Goal: Transaction & Acquisition: Download file/media

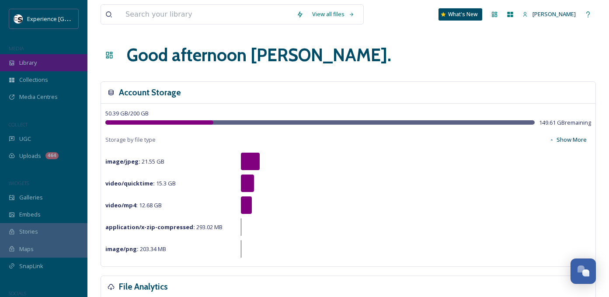
click at [43, 62] on div "Library" at bounding box center [43, 62] width 87 height 17
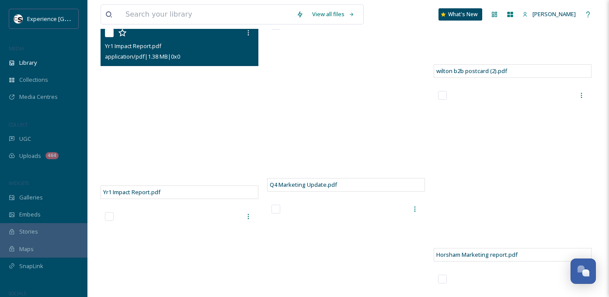
scroll to position [1311, 0]
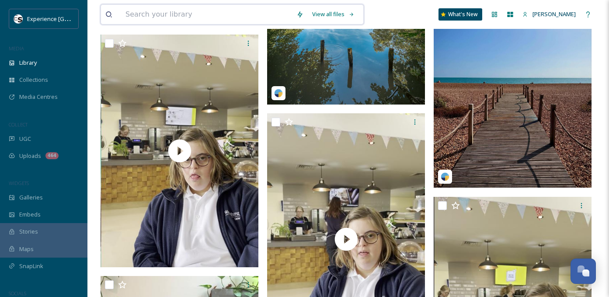
click at [183, 17] on input at bounding box center [206, 14] width 171 height 19
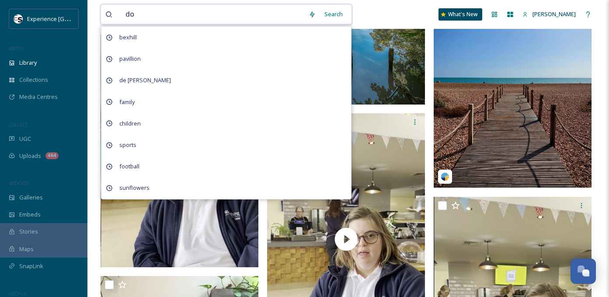
type input "dog"
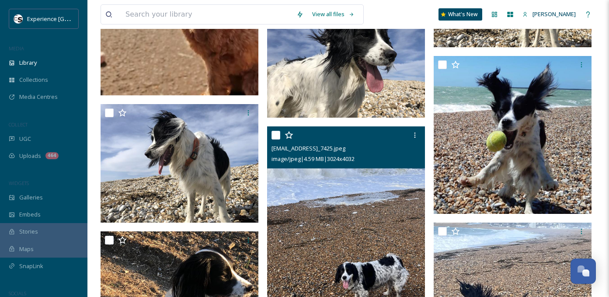
scroll to position [1399, 0]
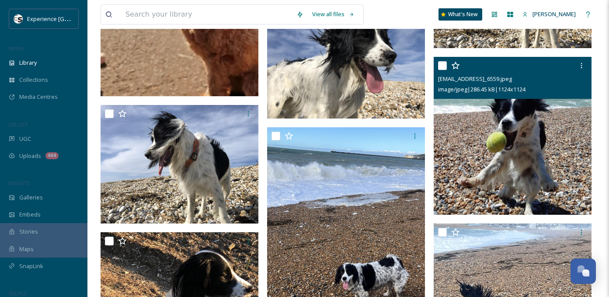
click at [536, 162] on img at bounding box center [512, 136] width 158 height 158
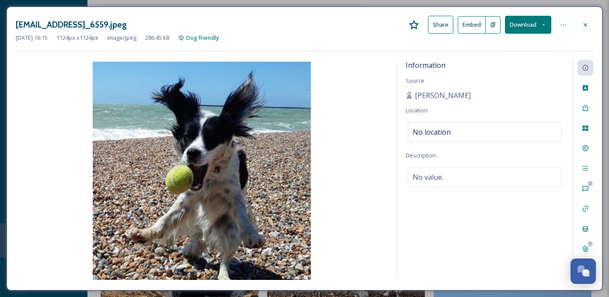
click at [539, 27] on button "Download" at bounding box center [528, 25] width 46 height 18
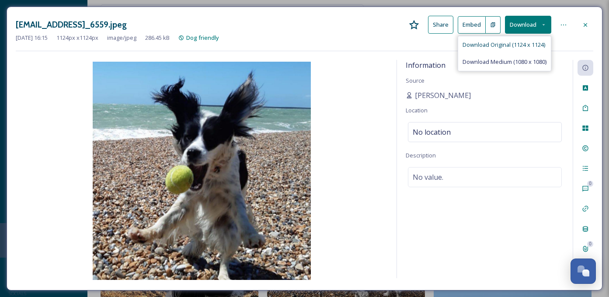
click at [514, 49] on div "Download Original (1124 x 1124)" at bounding box center [504, 44] width 93 height 17
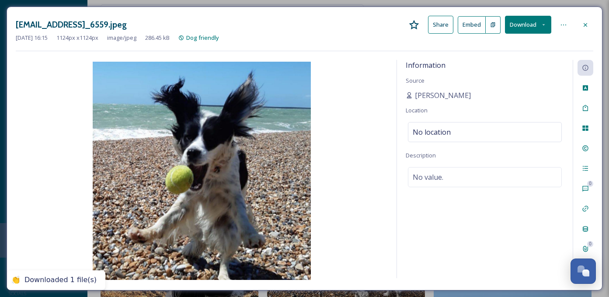
click at [585, 23] on icon at bounding box center [584, 24] width 7 height 7
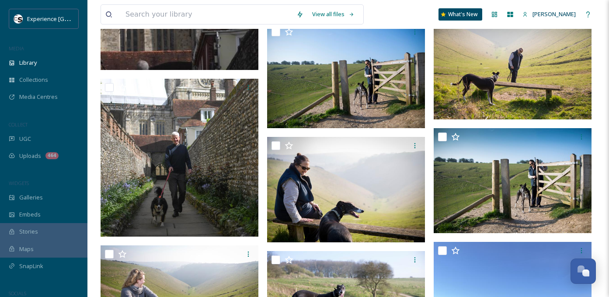
scroll to position [3025, 0]
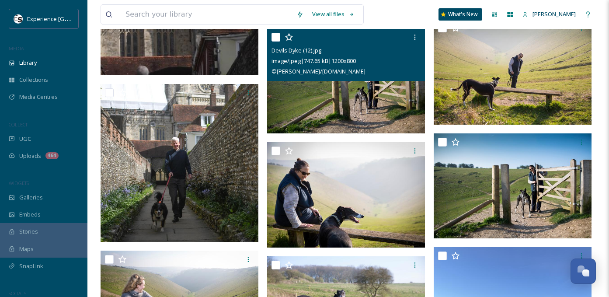
click at [363, 100] on img at bounding box center [346, 80] width 158 height 105
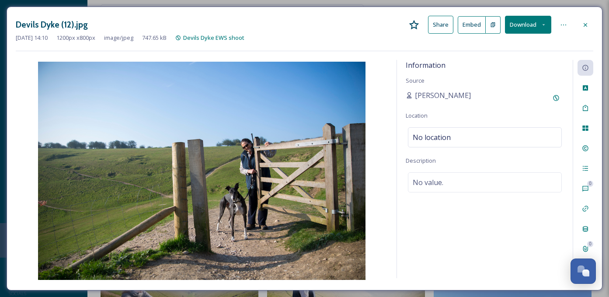
click at [537, 22] on button "Download" at bounding box center [528, 25] width 46 height 18
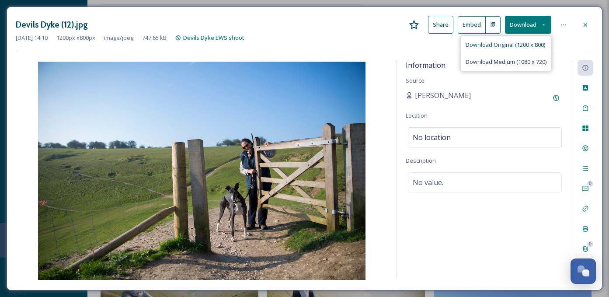
click at [515, 44] on span "Download Original (1200 x 800)" at bounding box center [505, 45] width 80 height 8
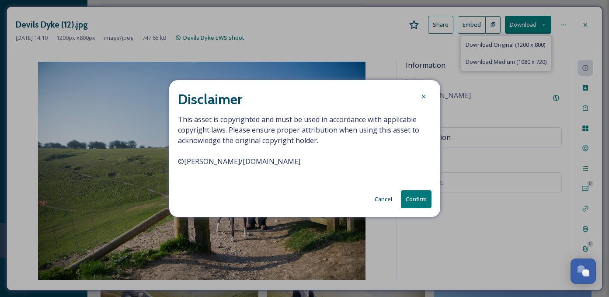
click at [425, 94] on icon at bounding box center [423, 96] width 7 height 7
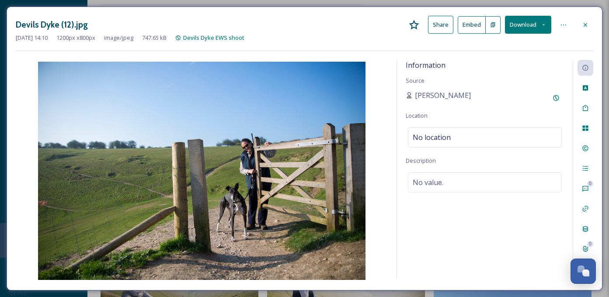
click at [586, 25] on icon at bounding box center [584, 24] width 7 height 7
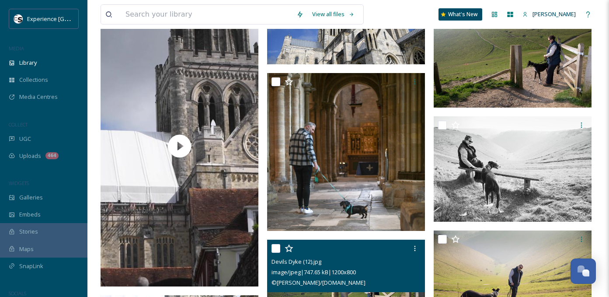
scroll to position [2812, 0]
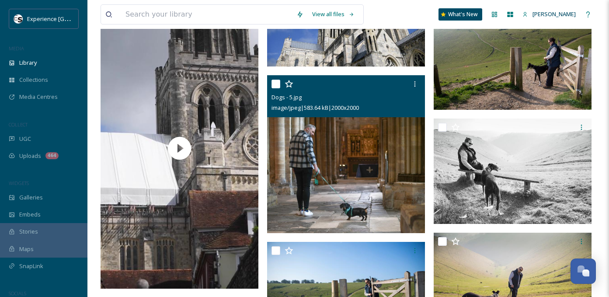
click at [366, 169] on img at bounding box center [346, 154] width 158 height 158
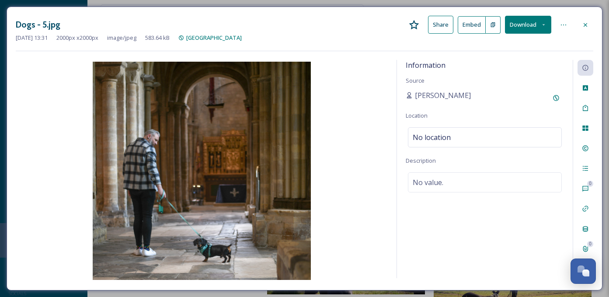
click at [537, 25] on button "Download" at bounding box center [528, 25] width 46 height 18
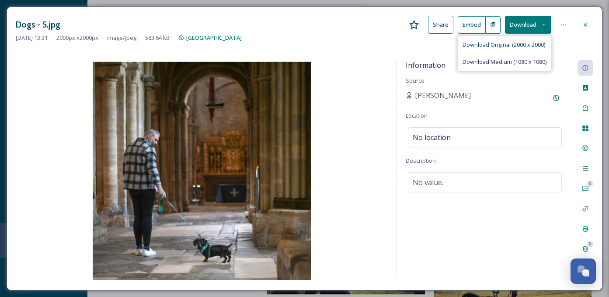
click at [512, 45] on span "Download Original (2000 x 2000)" at bounding box center [503, 45] width 83 height 8
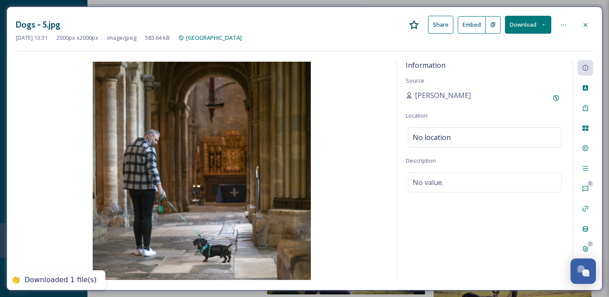
click at [585, 26] on icon at bounding box center [584, 24] width 7 height 7
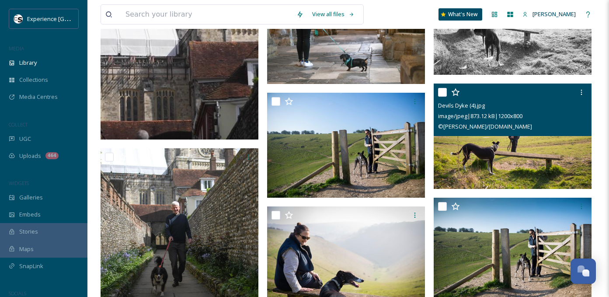
scroll to position [3003, 0]
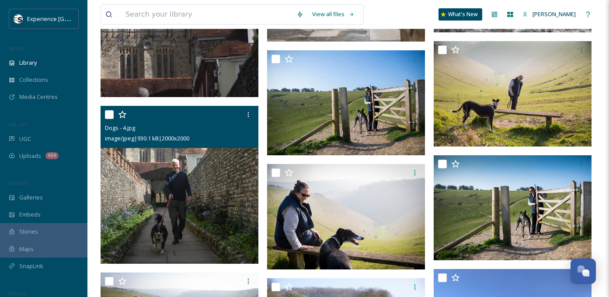
click at [159, 223] on img at bounding box center [179, 185] width 158 height 158
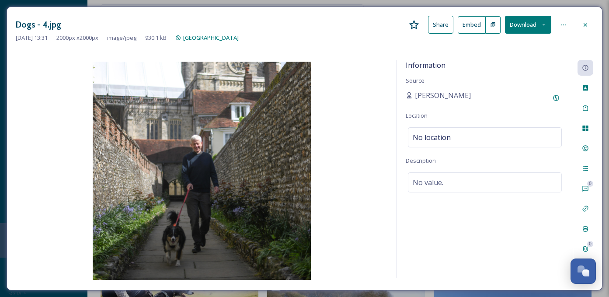
click at [543, 28] on button "Download" at bounding box center [528, 25] width 46 height 18
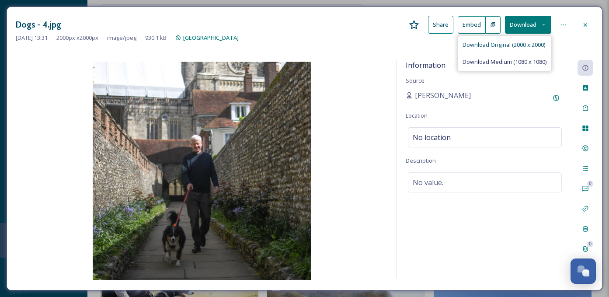
click at [527, 45] on span "Download Original (2000 x 2000)" at bounding box center [503, 45] width 83 height 8
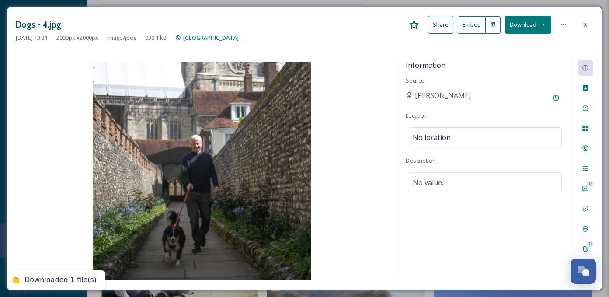
click at [585, 25] on icon at bounding box center [584, 24] width 3 height 3
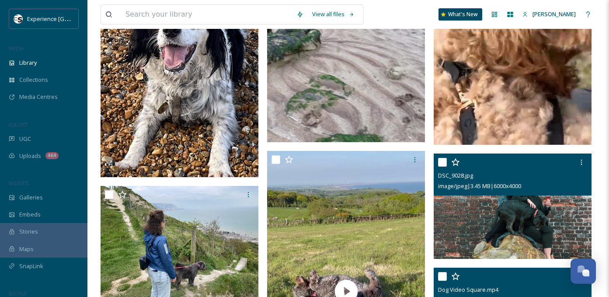
scroll to position [2088, 0]
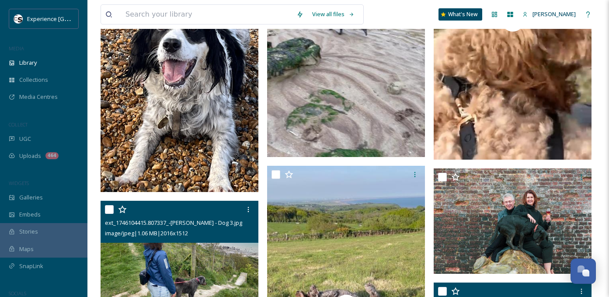
click at [193, 255] on img at bounding box center [179, 260] width 158 height 118
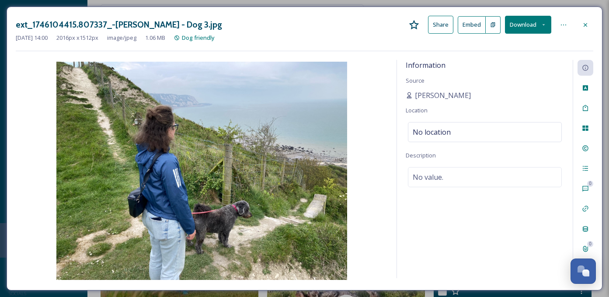
click at [544, 26] on icon at bounding box center [543, 25] width 6 height 6
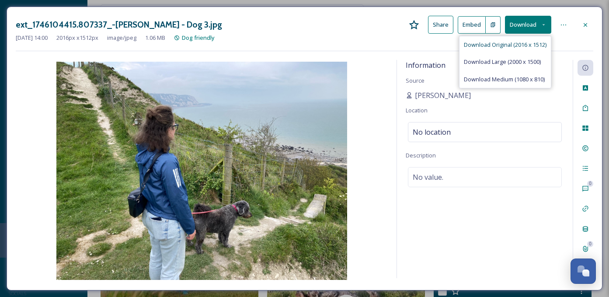
click at [524, 46] on span "Download Original (2016 x 1512)" at bounding box center [505, 45] width 83 height 8
